Goal: Obtain resource: Obtain resource

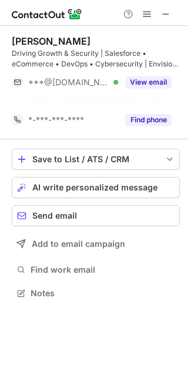
scroll to position [266, 187]
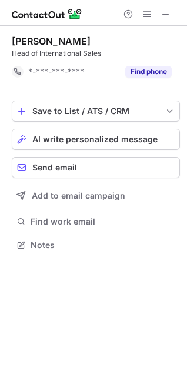
scroll to position [237, 187]
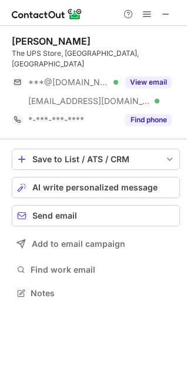
scroll to position [275, 187]
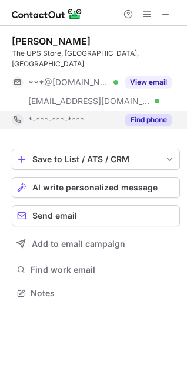
click at [145, 114] on button "Find phone" at bounding box center [148, 120] width 46 height 12
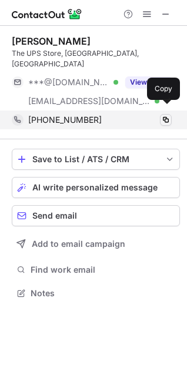
click at [170, 115] on span at bounding box center [165, 119] width 9 height 9
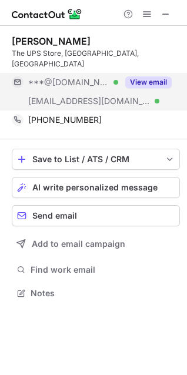
click at [144, 77] on button "View email" at bounding box center [148, 83] width 46 height 12
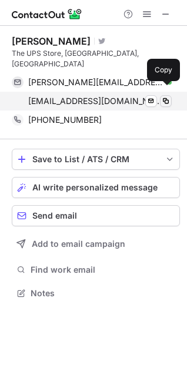
click at [165, 97] on span at bounding box center [165, 101] width 9 height 9
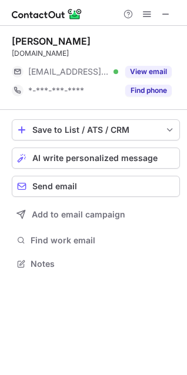
scroll to position [6, 5]
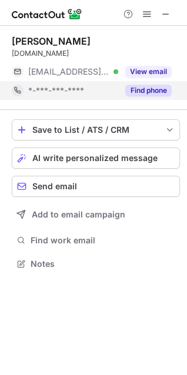
click at [151, 90] on button "Find phone" at bounding box center [148, 91] width 46 height 12
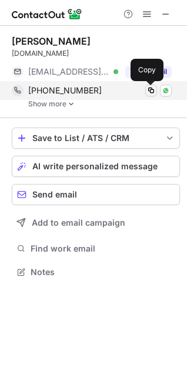
click at [151, 91] on span at bounding box center [151, 90] width 9 height 9
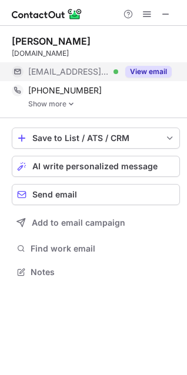
click at [148, 72] on button "View email" at bounding box center [148, 72] width 46 height 12
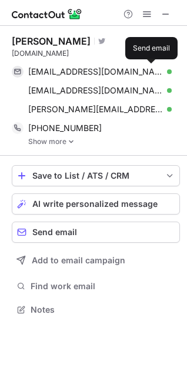
scroll to position [301, 187]
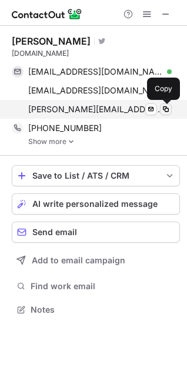
click at [167, 108] on span at bounding box center [165, 109] width 9 height 9
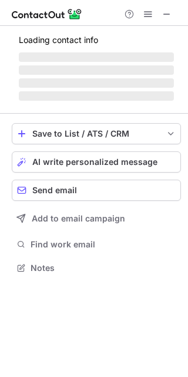
scroll to position [275, 188]
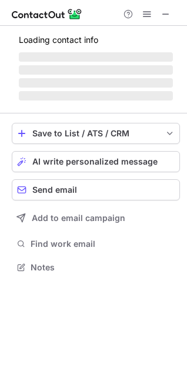
scroll to position [275, 187]
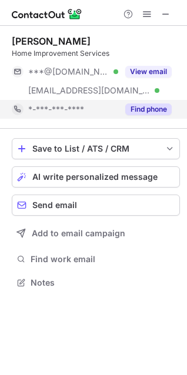
click at [143, 112] on button "Find phone" at bounding box center [148, 110] width 46 height 12
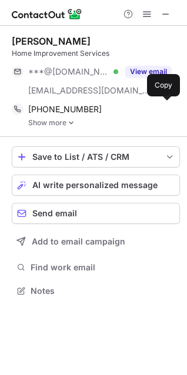
scroll to position [282, 187]
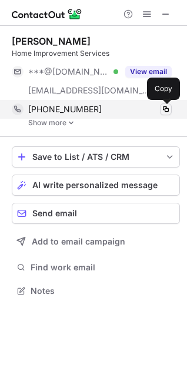
click at [165, 109] on span at bounding box center [165, 109] width 9 height 9
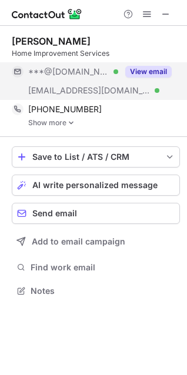
click at [141, 73] on button "View email" at bounding box center [148, 72] width 46 height 12
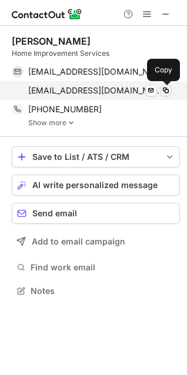
click at [169, 91] on span at bounding box center [165, 90] width 9 height 9
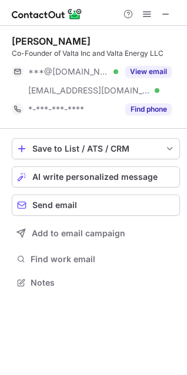
scroll to position [275, 187]
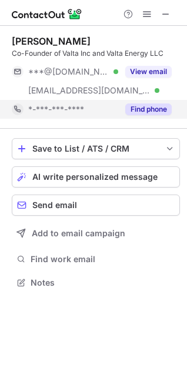
click at [145, 107] on button "Find phone" at bounding box center [148, 110] width 46 height 12
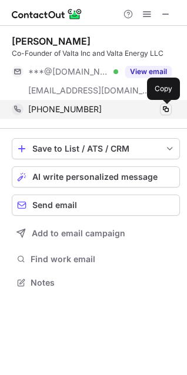
click at [168, 108] on span at bounding box center [165, 109] width 9 height 9
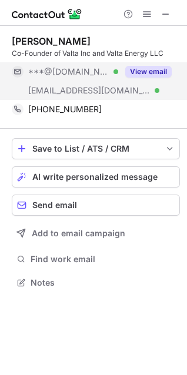
click at [145, 68] on button "View email" at bounding box center [148, 72] width 46 height 12
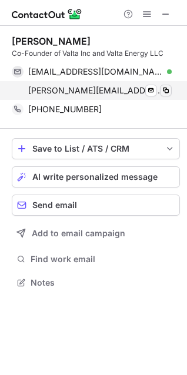
click at [159, 89] on div "markmilius@valtaenergy.com Verified" at bounding box center [100, 90] width 144 height 11
